Goal: Task Accomplishment & Management: Complete application form

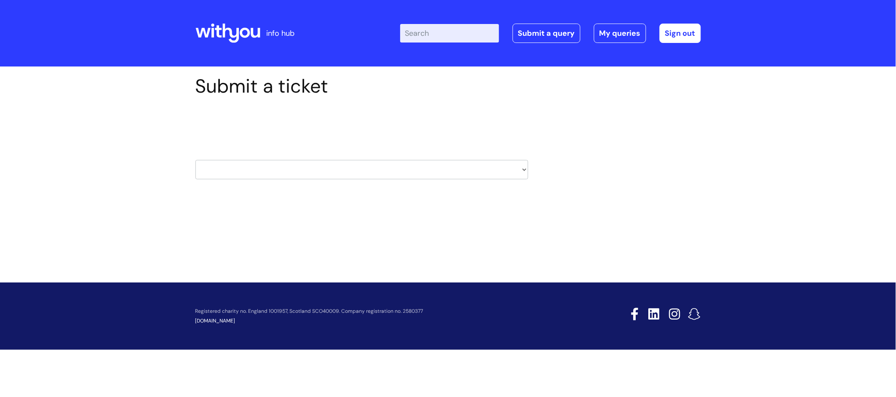
click at [258, 171] on select "HR / People IT and Support Clinical Drug Alerts Finance Accounts Data Support T…" at bounding box center [361, 169] width 333 height 19
select select "property_&_estates"
click at [195, 160] on select "HR / People IT and Support Clinical Drug Alerts Finance Accounts Data Support T…" at bounding box center [361, 169] width 333 height 19
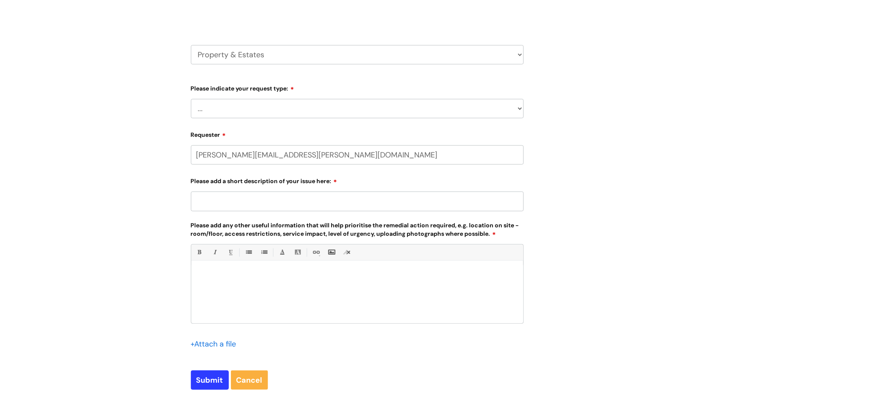
scroll to position [126, 0]
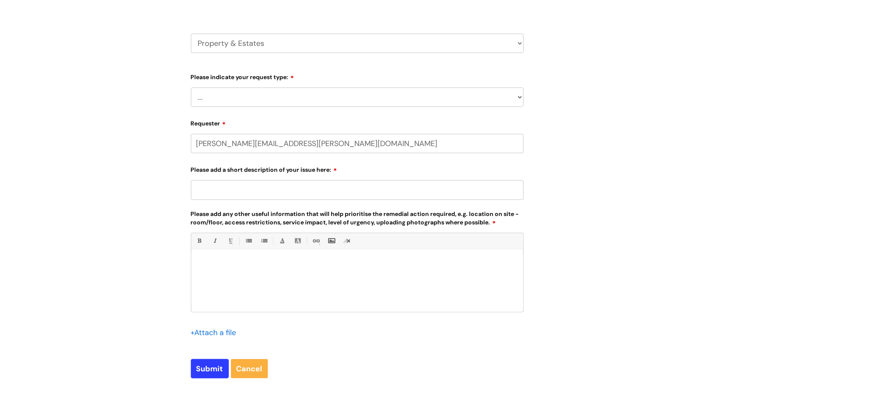
click at [313, 98] on select "... Facilities Support Lease/ Tenancy Agreements Health & Safety and Environmen…" at bounding box center [357, 97] width 333 height 19
select select "Facilities Support"
click at [191, 88] on select "... Facilities Support Lease/ Tenancy Agreements Health & Safety and Environmen…" at bounding box center [357, 97] width 333 height 19
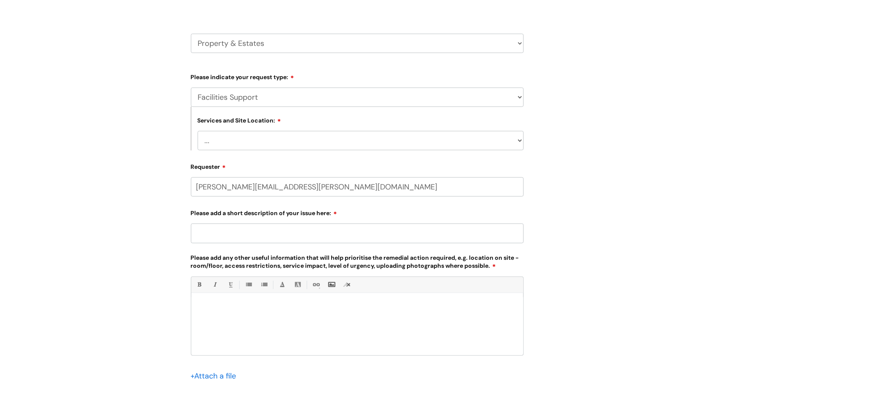
click at [307, 140] on select "... [GEOGRAPHIC_DATA] [GEOGRAPHIC_DATA] [GEOGRAPHIC_DATA] [GEOGRAPHIC_DATA] [GE…" at bounding box center [361, 140] width 326 height 19
select select "[GEOGRAPHIC_DATA]"
click at [198, 131] on select "... [GEOGRAPHIC_DATA] [GEOGRAPHIC_DATA] [GEOGRAPHIC_DATA] [GEOGRAPHIC_DATA] [GE…" at bounding box center [361, 140] width 326 height 19
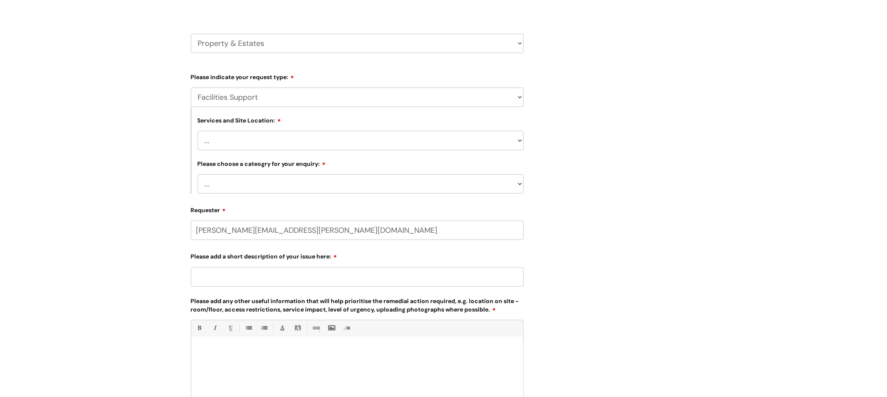
click at [262, 184] on select "... Electrical and Lighting Plumbing and Drainage Heating and Cooling Fixtures,…" at bounding box center [361, 183] width 326 height 19
click at [335, 195] on form "Type Of Request ... Accounts (Finance) Alerts! (For clinical team) Data Protect…" at bounding box center [357, 268] width 333 height 396
click at [335, 189] on select "... Electrical and Lighting Plumbing and Drainage Heating and Cooling Fixtures,…" at bounding box center [361, 183] width 326 height 19
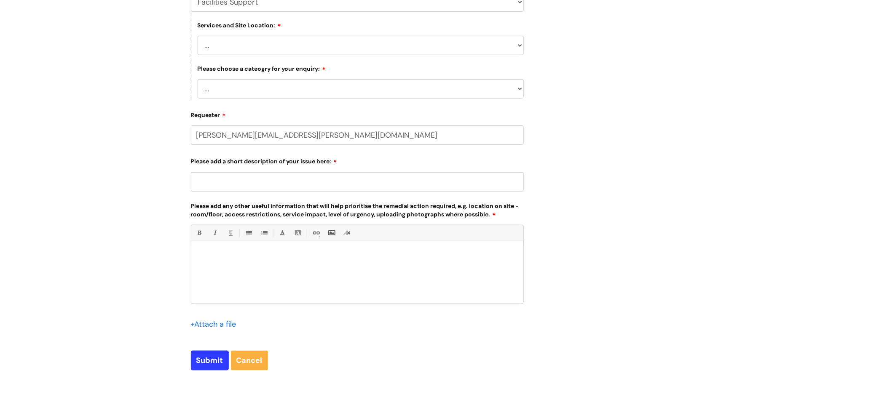
scroll to position [253, 0]
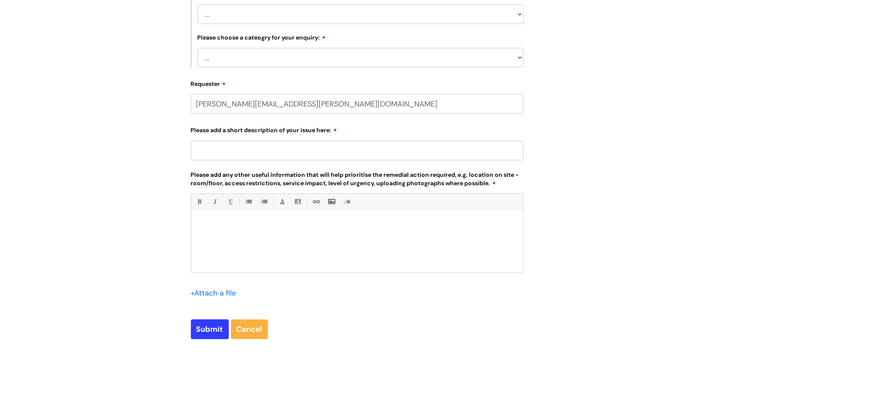
click at [318, 61] on select "... Electrical and Lighting Plumbing and Drainage Heating and Cooling Fixtures,…" at bounding box center [361, 57] width 326 height 19
click at [296, 64] on select "... Electrical and Lighting Plumbing and Drainage Heating and Cooling Fixtures,…" at bounding box center [361, 57] width 326 height 19
click at [322, 56] on select "... Electrical and Lighting Plumbing and Drainage Heating and Cooling Fixtures,…" at bounding box center [361, 57] width 326 height 19
click at [274, 57] on select "... Electrical and Lighting Plumbing and Drainage Heating and Cooling Fixtures,…" at bounding box center [361, 57] width 326 height 19
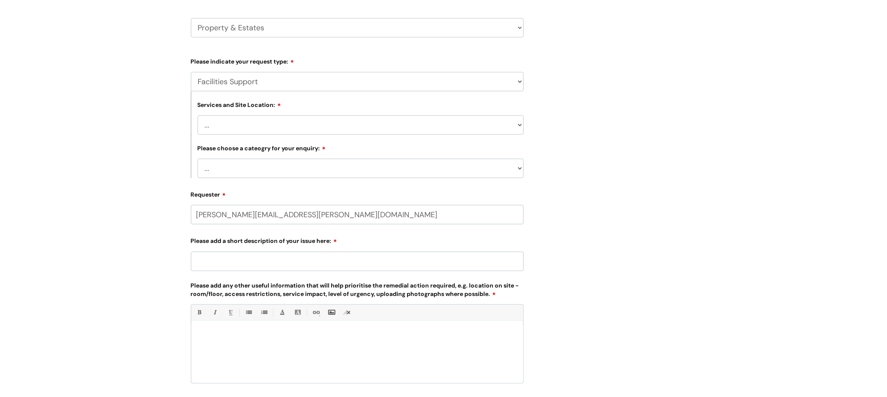
scroll to position [126, 0]
